Goal: Register for event/course

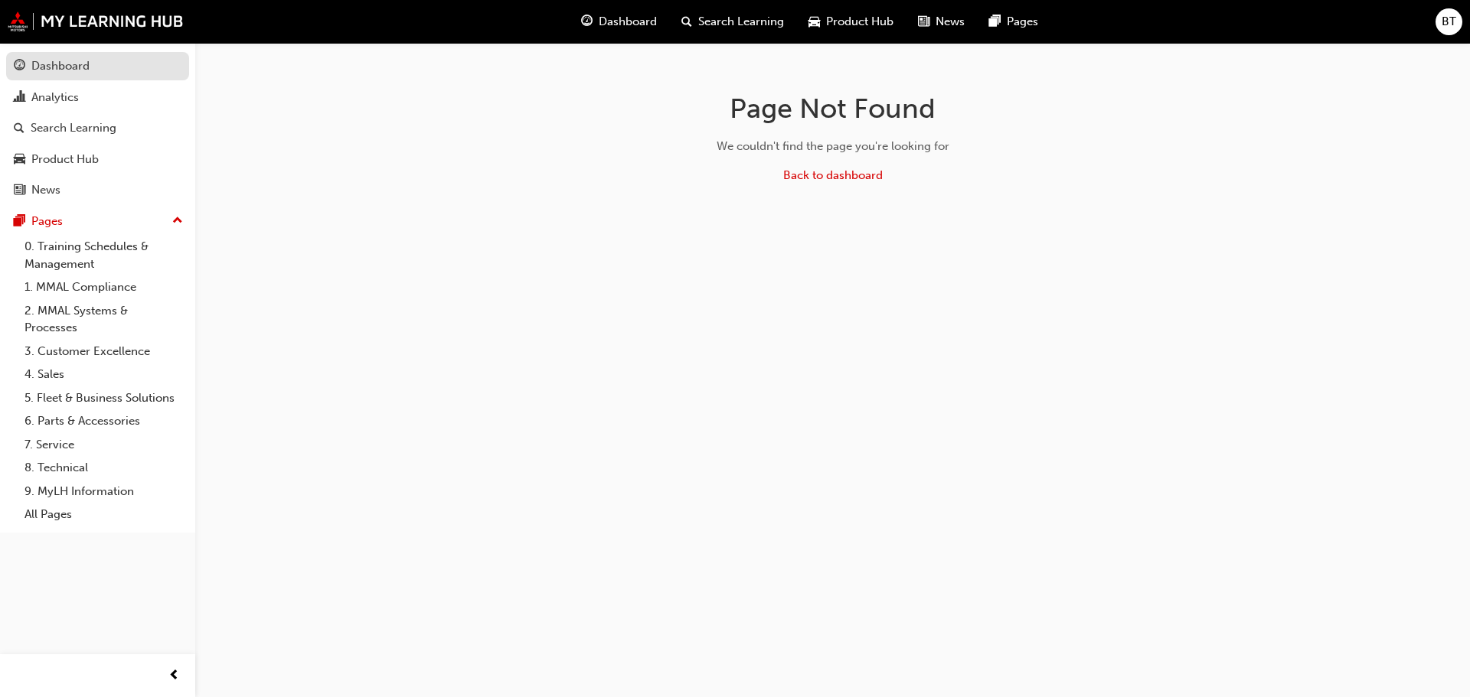
click at [49, 77] on link "Dashboard" at bounding box center [97, 66] width 183 height 28
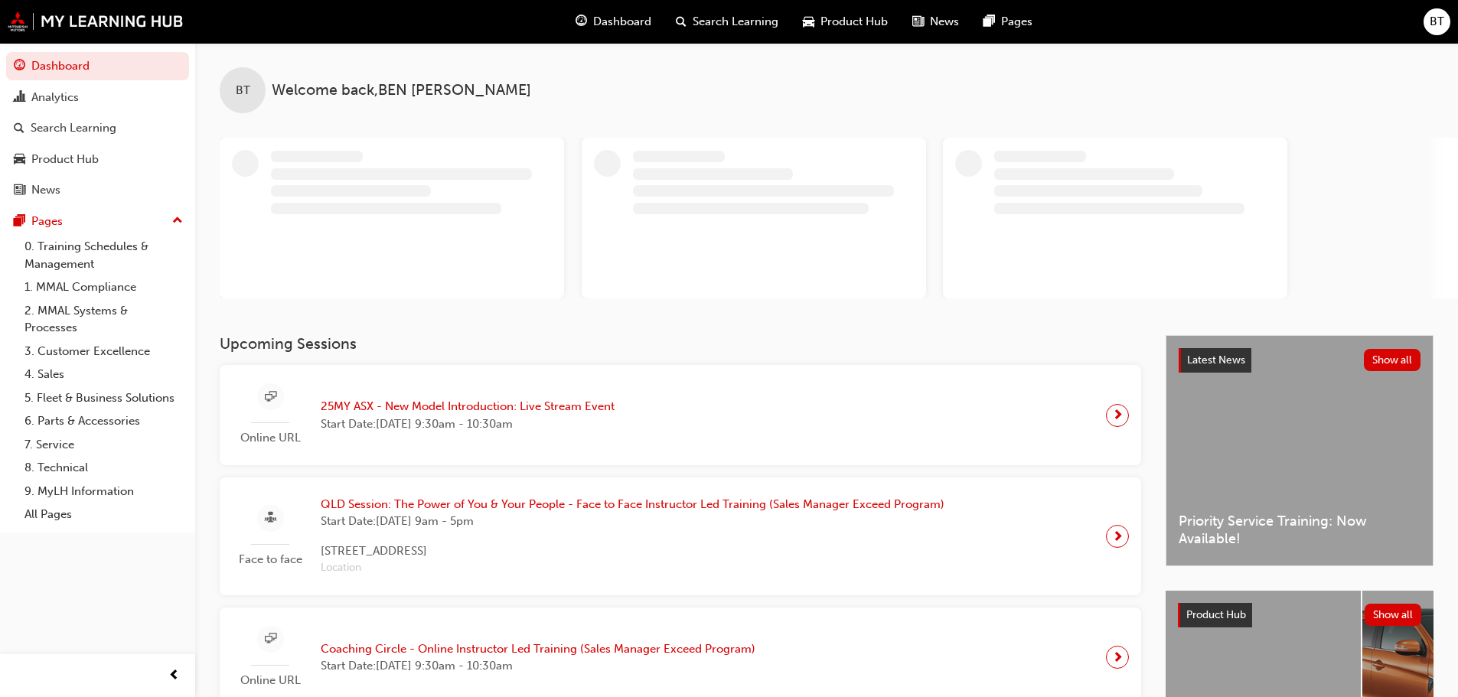
click at [400, 408] on span "25MY ASX - New Model Introduction: Live Stream Event" at bounding box center [468, 407] width 294 height 18
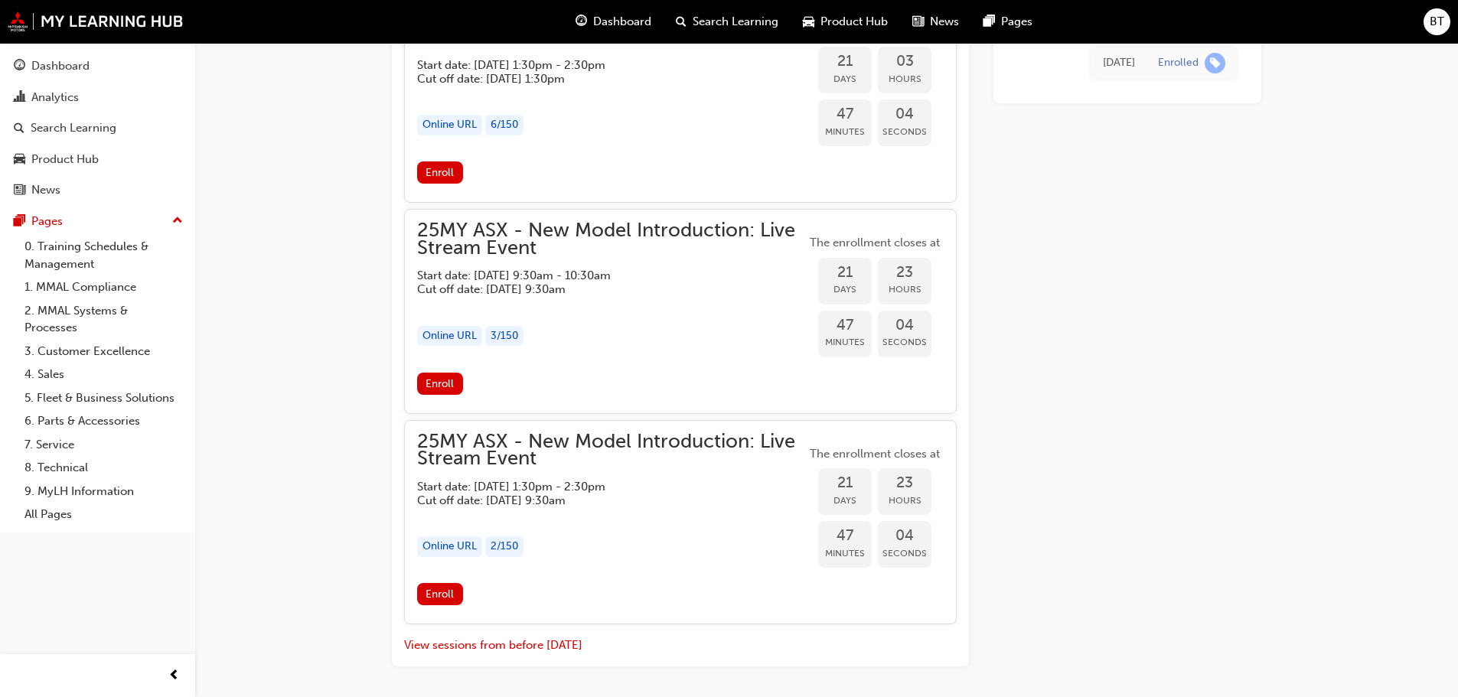
scroll to position [2337, 0]
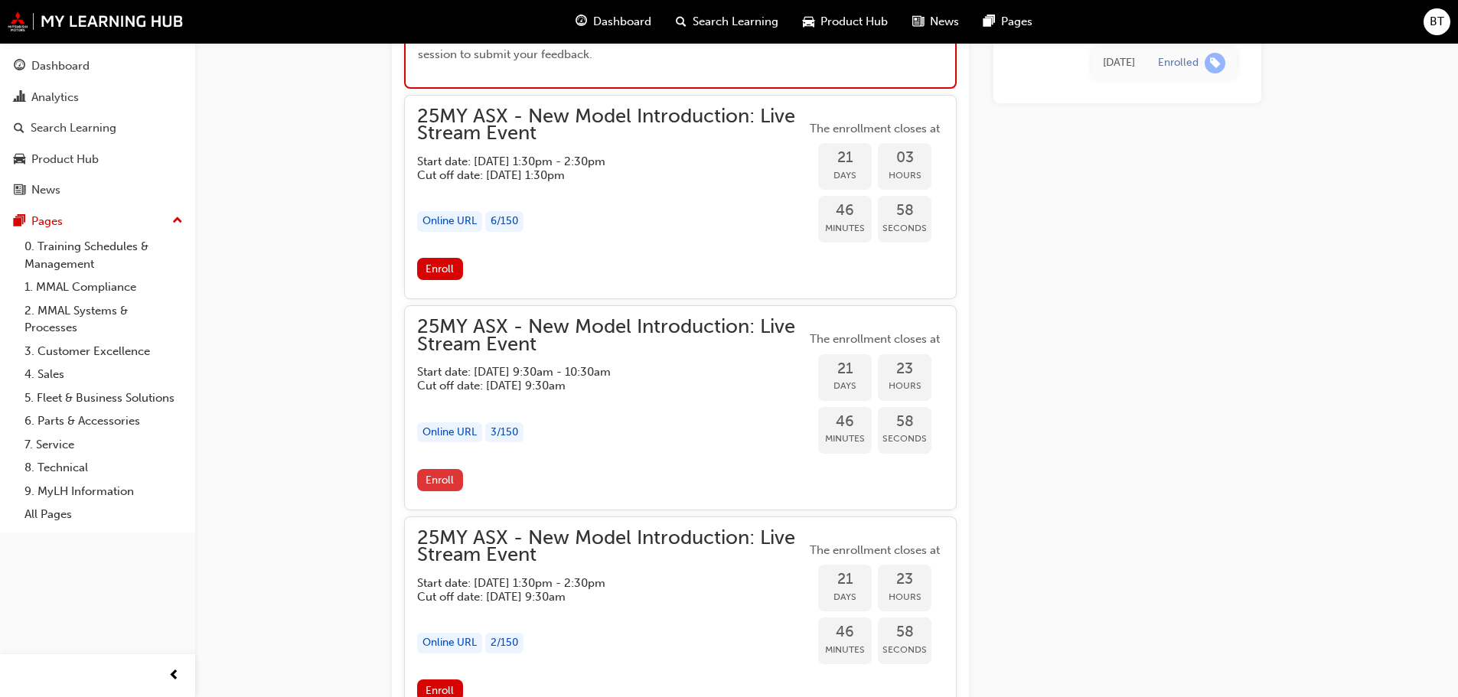
click at [448, 483] on span "Enroll" at bounding box center [440, 480] width 28 height 13
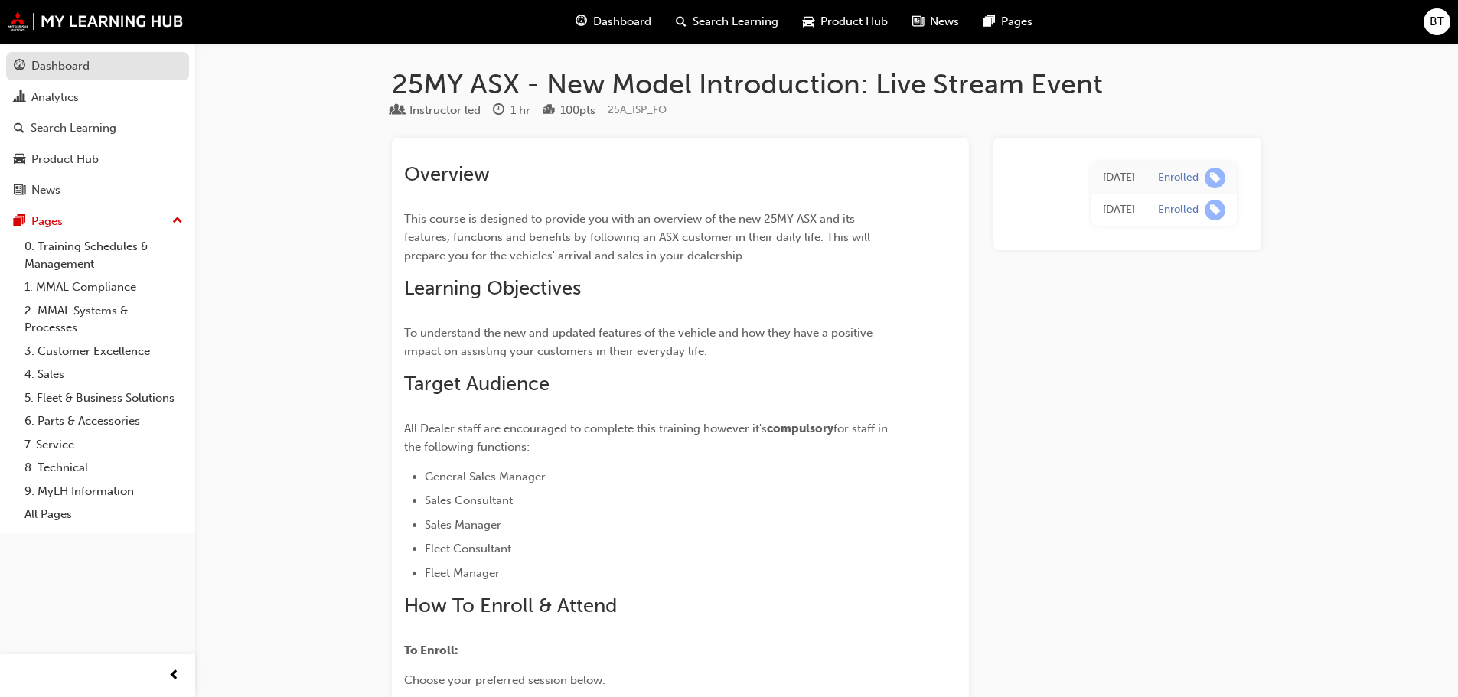
click at [55, 59] on div "Dashboard" at bounding box center [60, 66] width 58 height 18
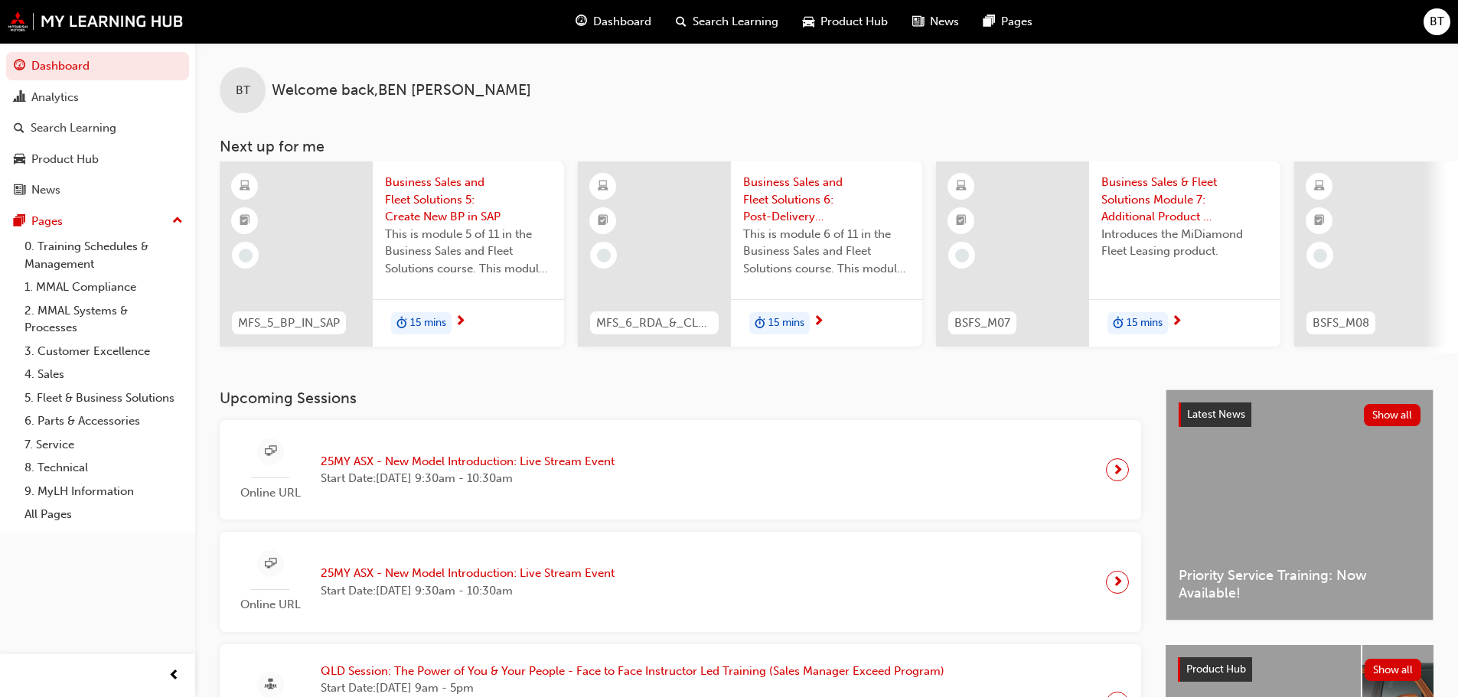
click at [1120, 471] on span "next-icon" at bounding box center [1117, 469] width 11 height 21
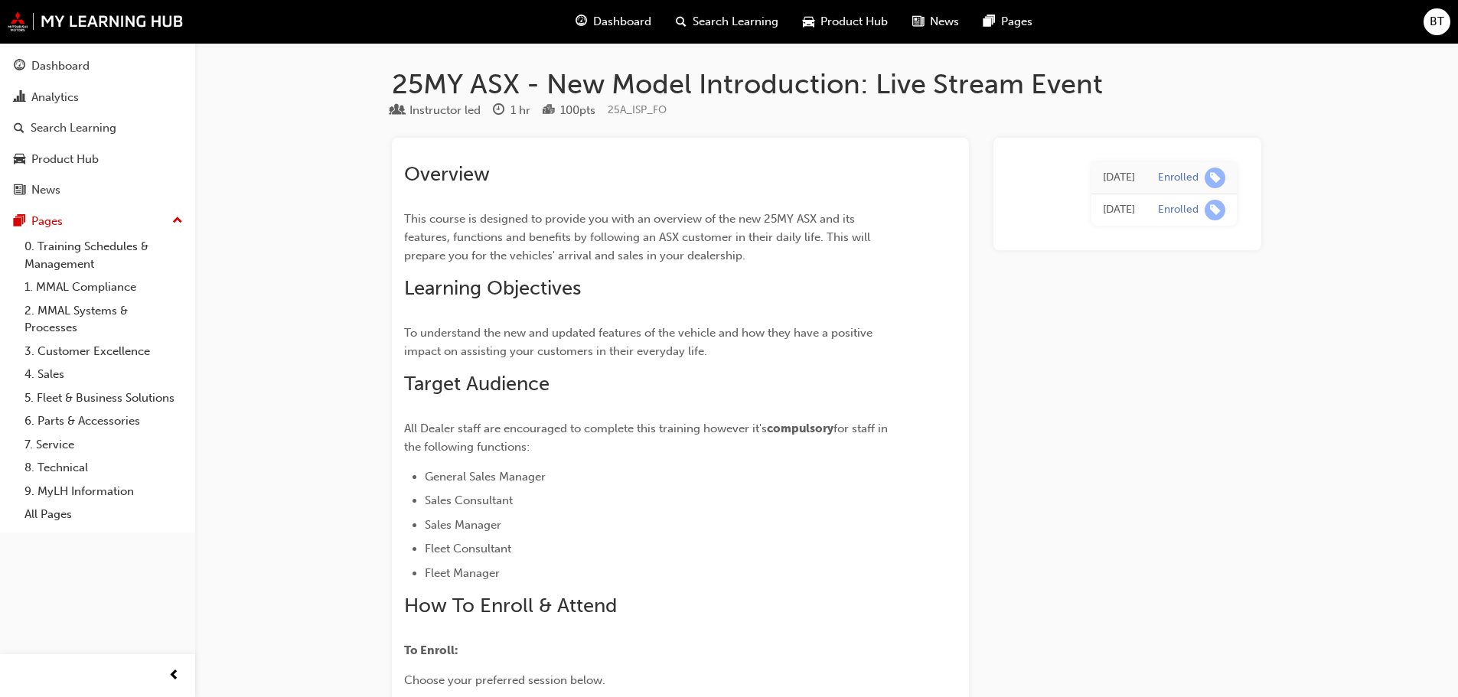
scroll to position [1562, 0]
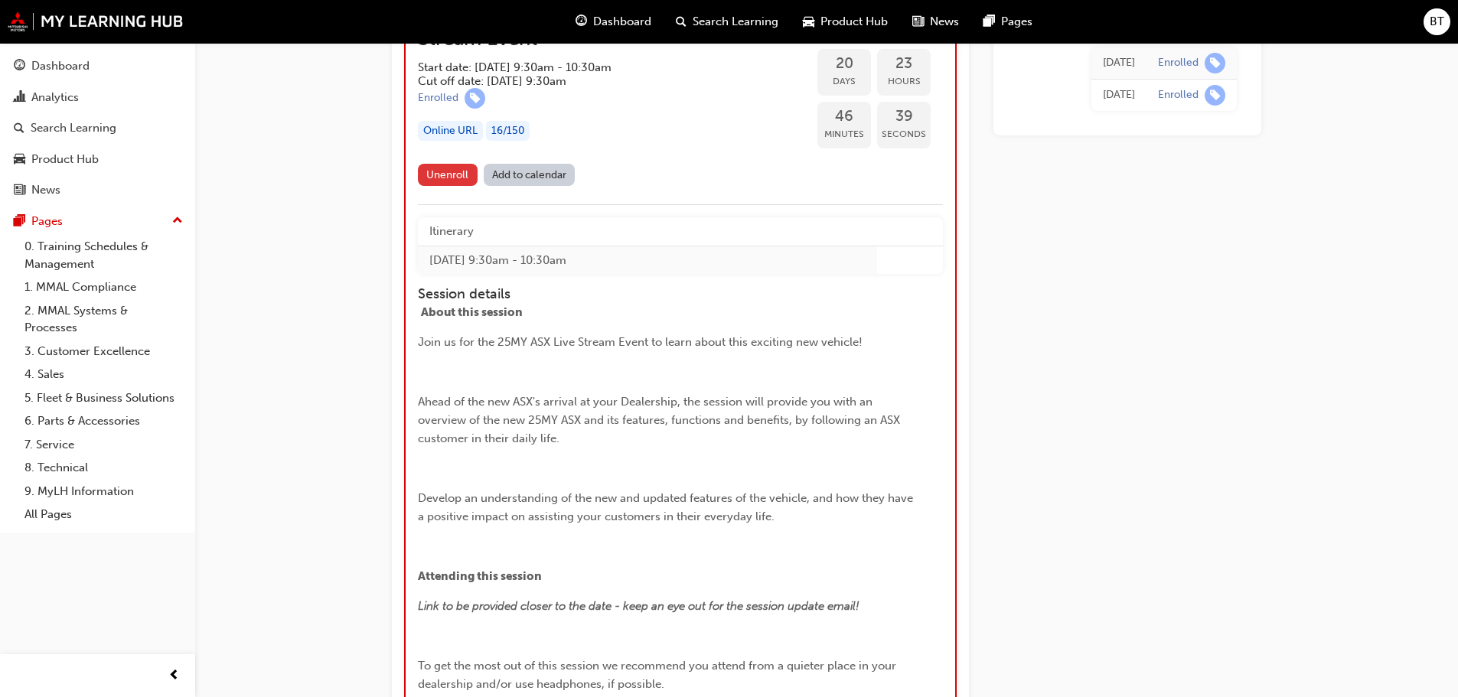
click at [441, 175] on span "Unenroll" at bounding box center [447, 174] width 42 height 13
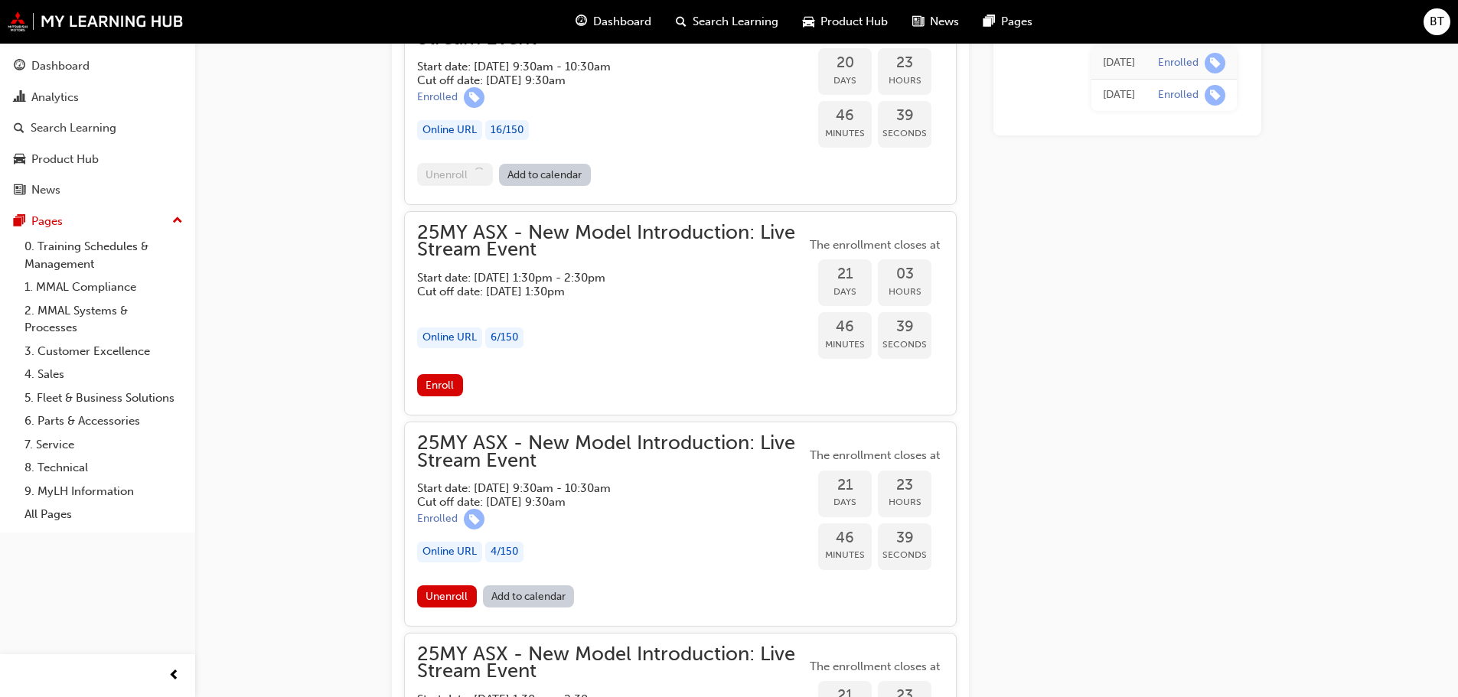
scroll to position [1561, 0]
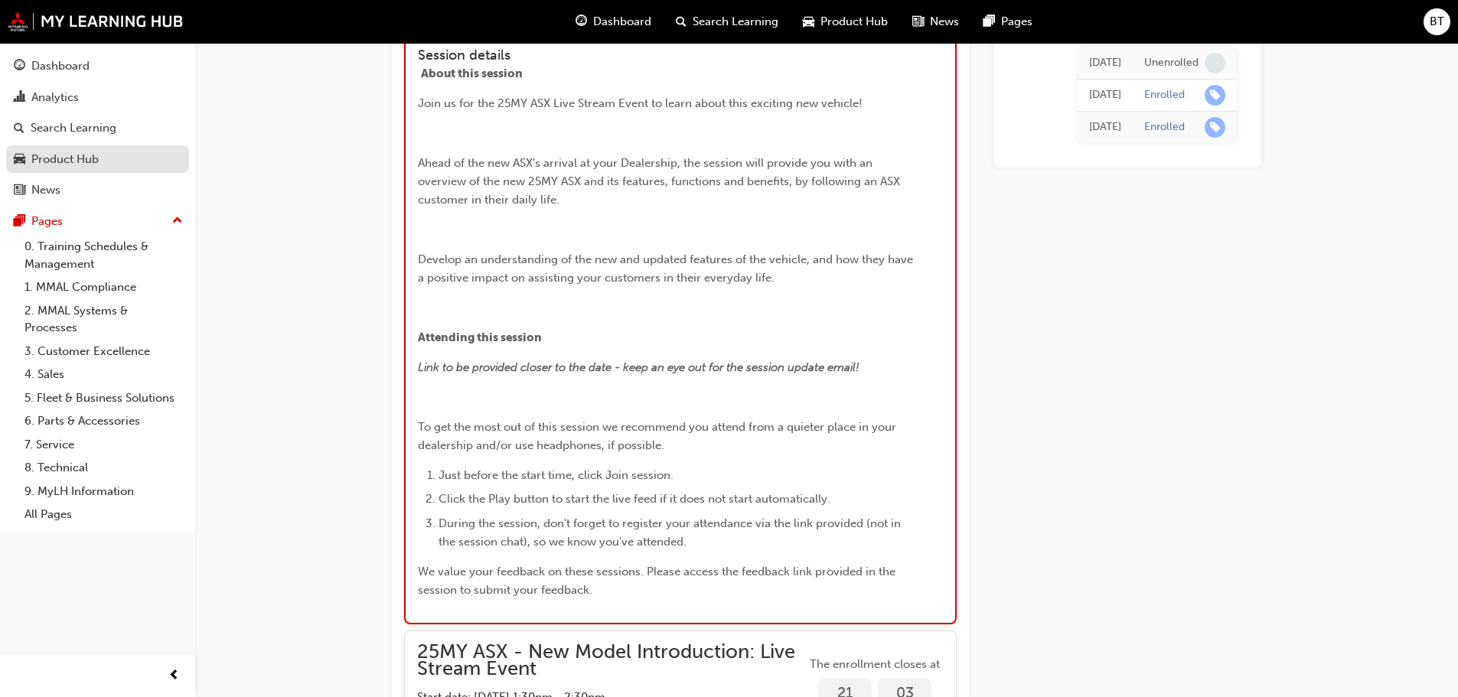
scroll to position [1337, 0]
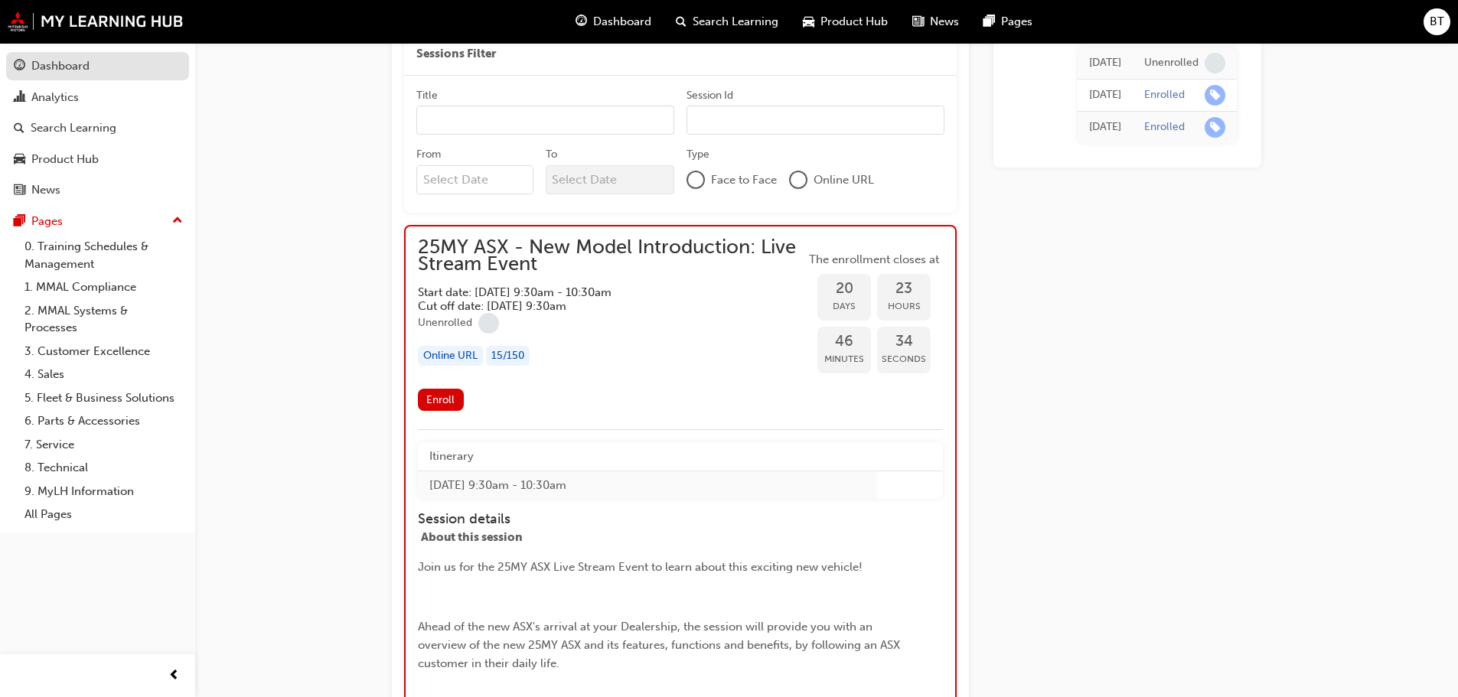
click at [80, 67] on div "Dashboard" at bounding box center [60, 66] width 58 height 18
